Goal: Task Accomplishment & Management: Manage account settings

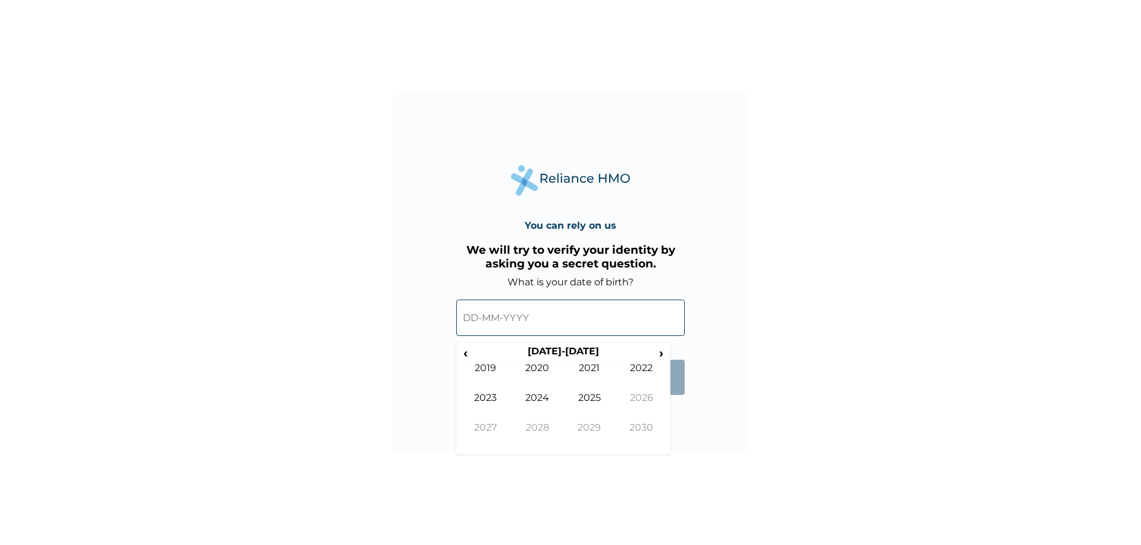
click at [511, 316] on input "text" at bounding box center [570, 317] width 229 height 36
click at [468, 355] on span "‹" at bounding box center [465, 352] width 12 height 15
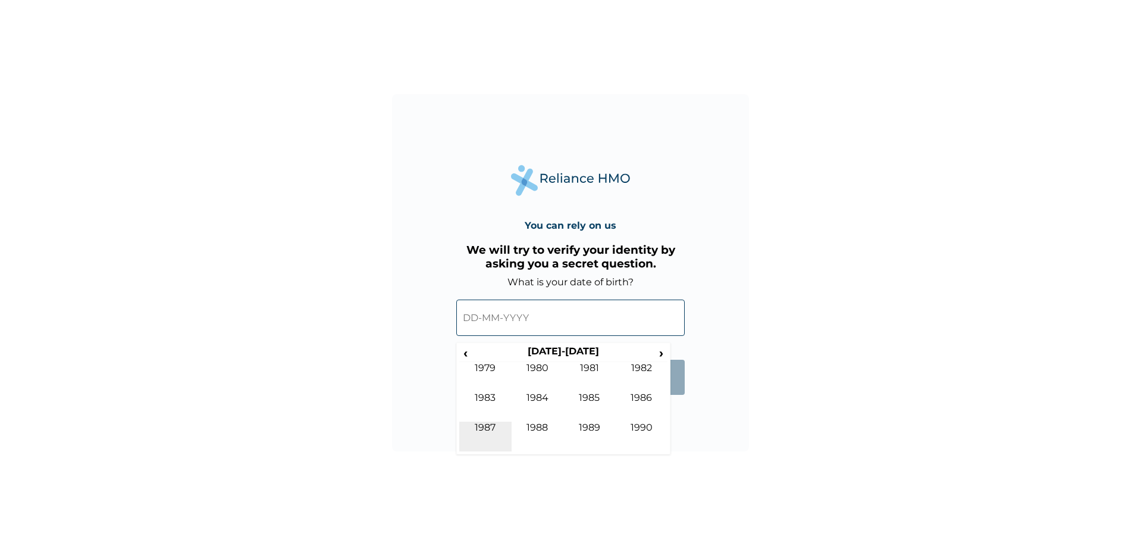
click at [496, 426] on td "1987" at bounding box center [485, 436] width 52 height 30
click at [539, 397] on td "Jun" at bounding box center [538, 407] width 52 height 30
click at [658, 433] on td "27" at bounding box center [653, 436] width 30 height 17
type input "27-06-1987"
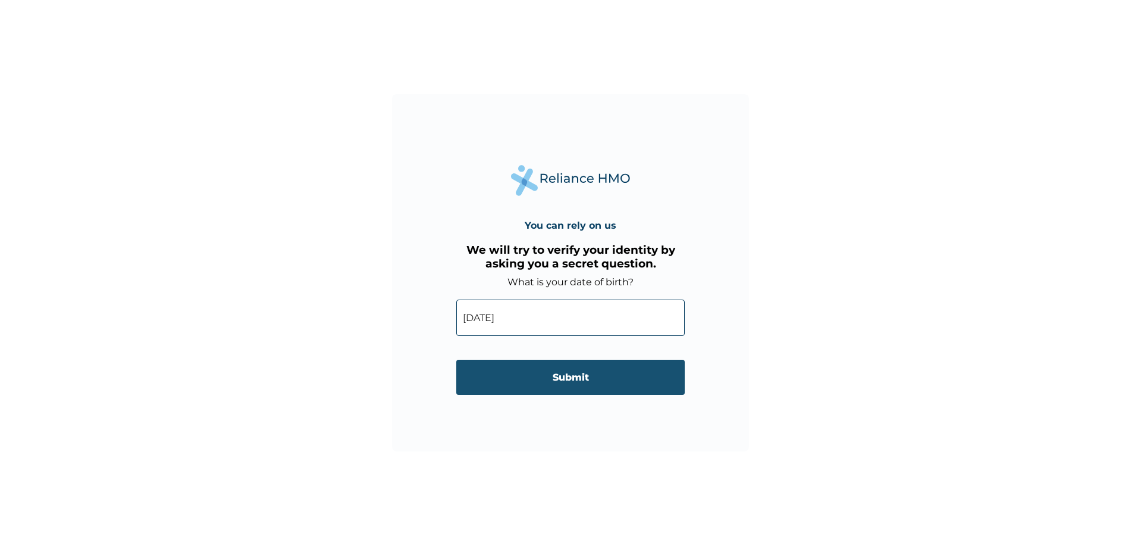
click at [606, 380] on input "Submit" at bounding box center [570, 376] width 229 height 35
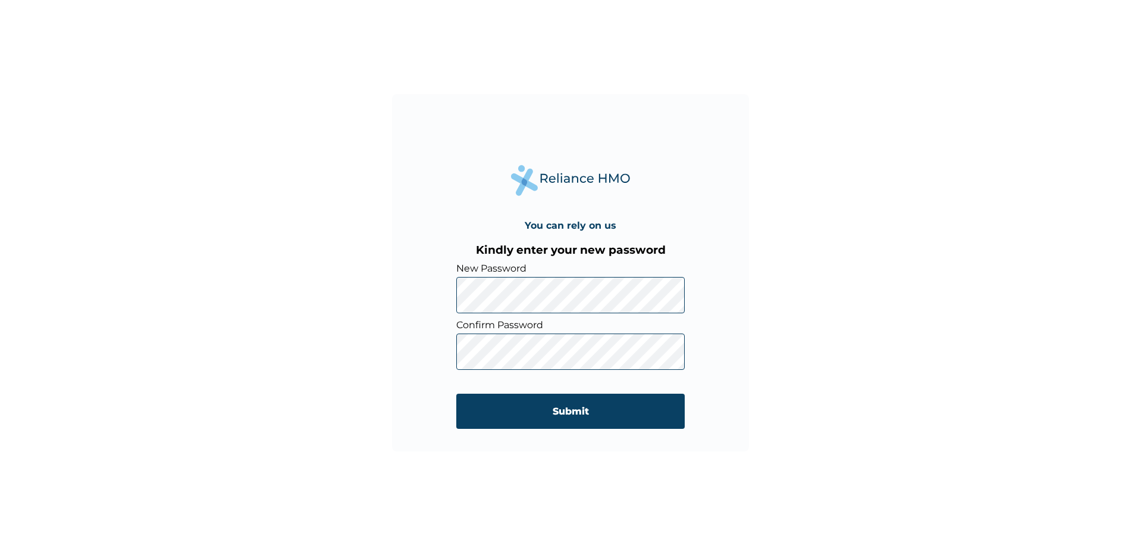
click at [414, 360] on div "You can rely on us Kindly enter your new password New Password Confirm Password…" at bounding box center [570, 272] width 357 height 357
click at [574, 407] on input "Submit" at bounding box center [570, 410] width 229 height 35
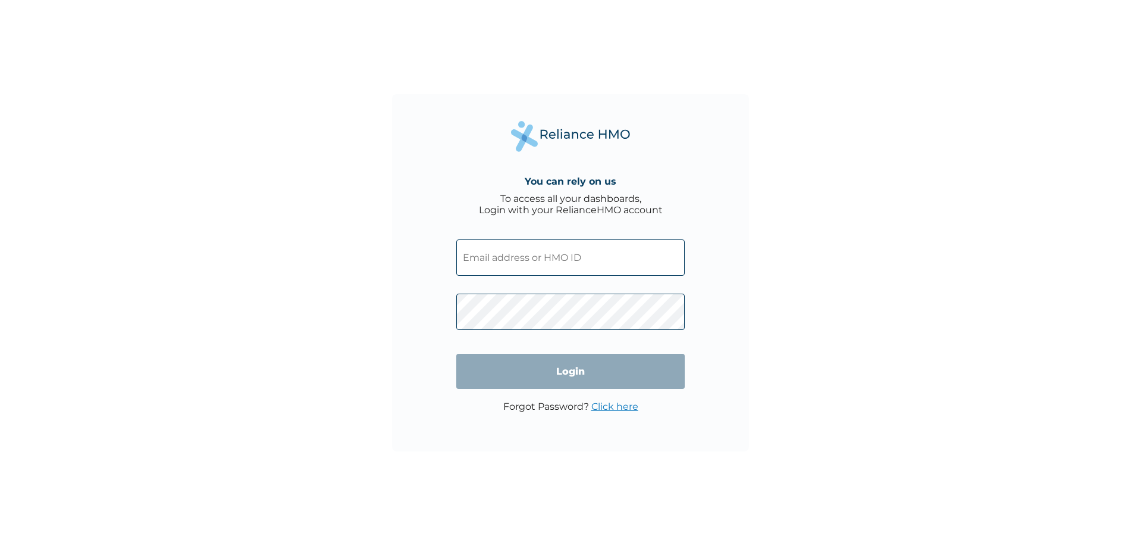
type input "AVL/10243/A"
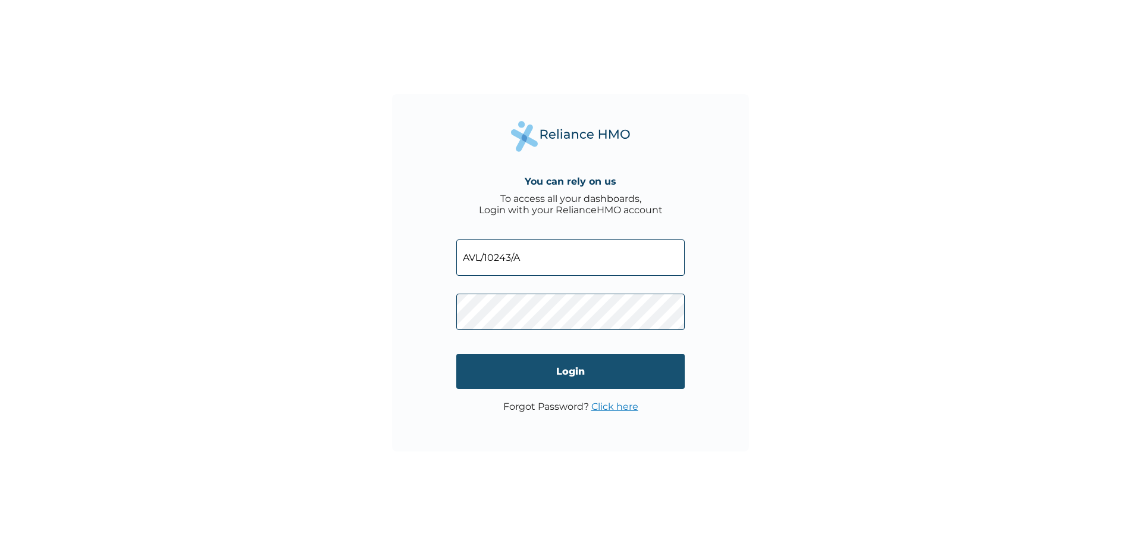
click at [594, 367] on input "Login" at bounding box center [570, 370] width 229 height 35
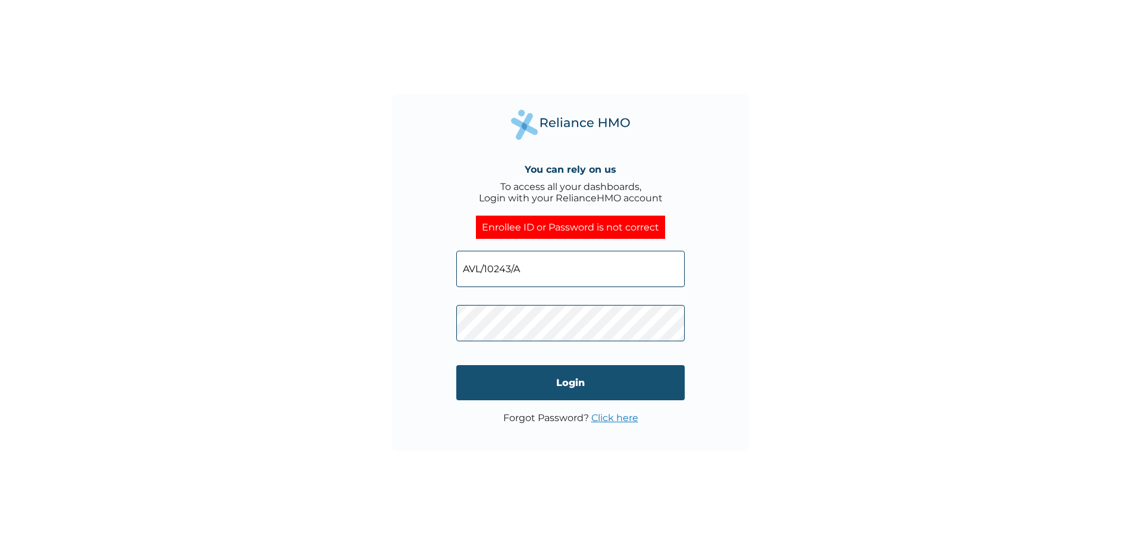
click at [563, 384] on input "Login" at bounding box center [570, 382] width 229 height 35
